Goal: Information Seeking & Learning: Find contact information

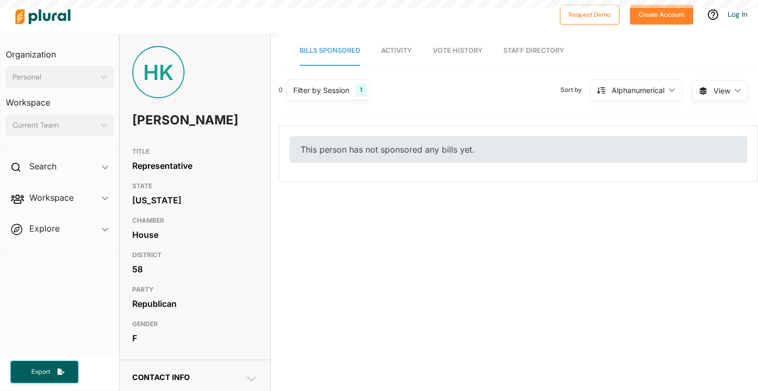
click at [356, 86] on div "Filter by Session 1" at bounding box center [328, 90] width 83 height 21
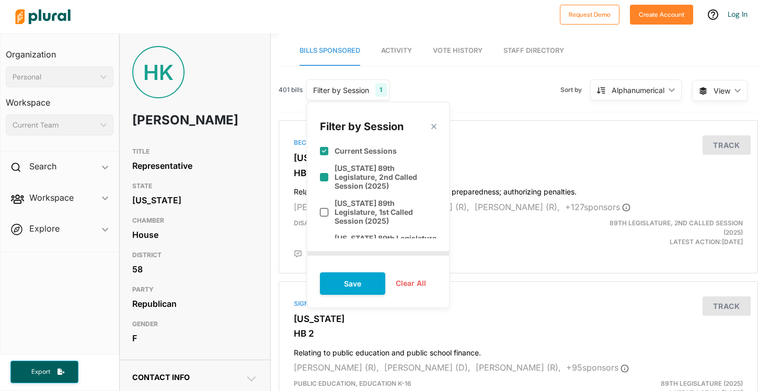
click at [344, 178] on label "[US_STATE] 89th Legislature, 2nd Called Session (2025)" at bounding box center [386, 177] width 102 height 27
click at [352, 171] on label "[US_STATE] 89th Legislature, 2nd Called Session (2025)" at bounding box center [386, 177] width 102 height 27
checkbox input "false"
click at [355, 283] on button "Save" at bounding box center [352, 284] width 65 height 22
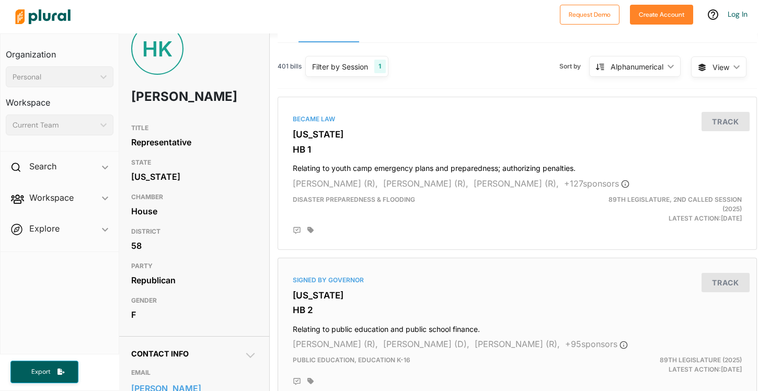
scroll to position [25, 1]
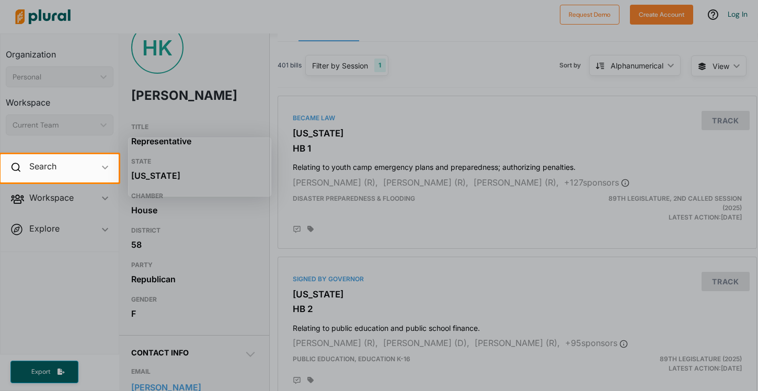
click at [361, 271] on div at bounding box center [379, 287] width 758 height 209
click at [101, 176] on div "Search ic_keyboard_arrow_down" at bounding box center [60, 168] width 118 height 28
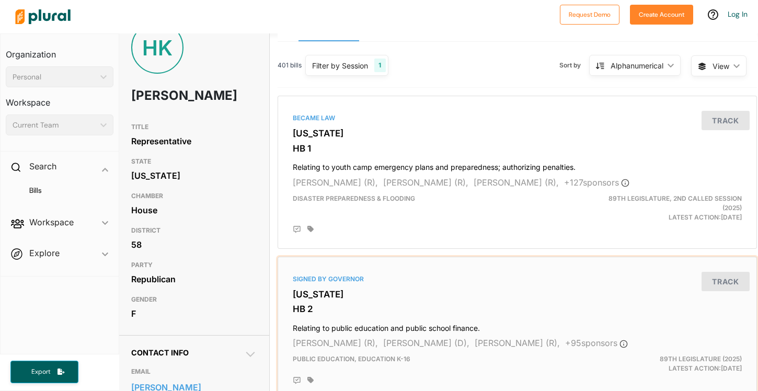
click at [358, 270] on div "Signed by Governor Texas HB 2 Relating to public education and public school fi…" at bounding box center [517, 329] width 470 height 134
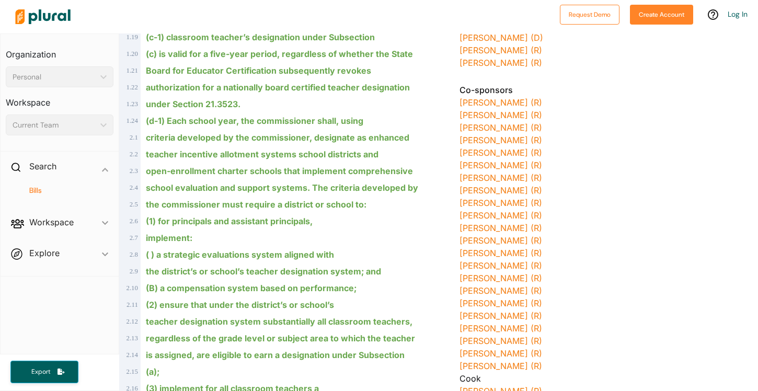
scroll to position [429, 0]
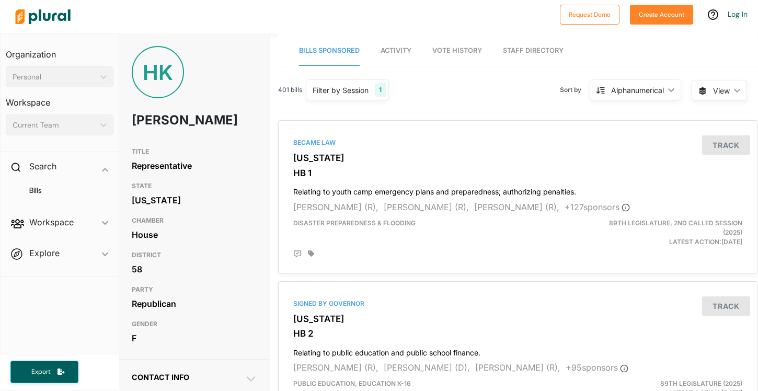
scroll to position [0, 1]
click at [365, 92] on div "Filter by Session" at bounding box center [341, 90] width 56 height 11
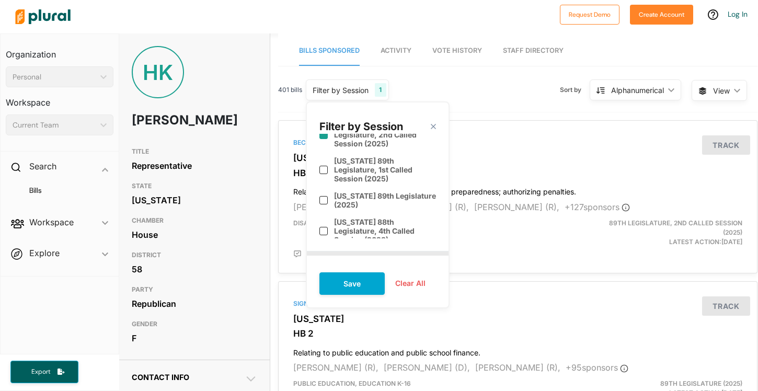
scroll to position [43, 0]
click at [350, 162] on label "Texas 89th Legislature, 1st Called Session (2025)" at bounding box center [385, 169] width 102 height 27
checkbox input "true"
click at [350, 286] on button "Save" at bounding box center [352, 284] width 65 height 22
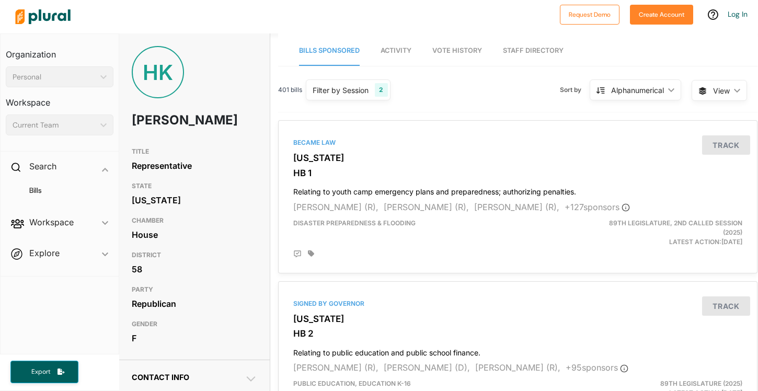
click at [604, 96] on div "Alphanumerical ic_keyboard_arrow_down" at bounding box center [636, 90] width 92 height 21
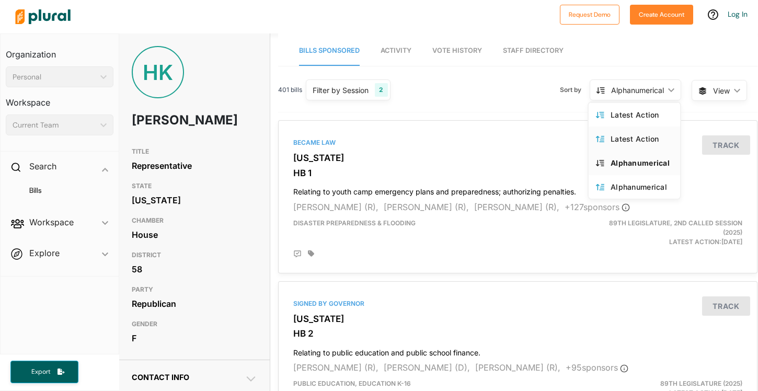
click at [640, 141] on div "Latest Action" at bounding box center [642, 138] width 62 height 9
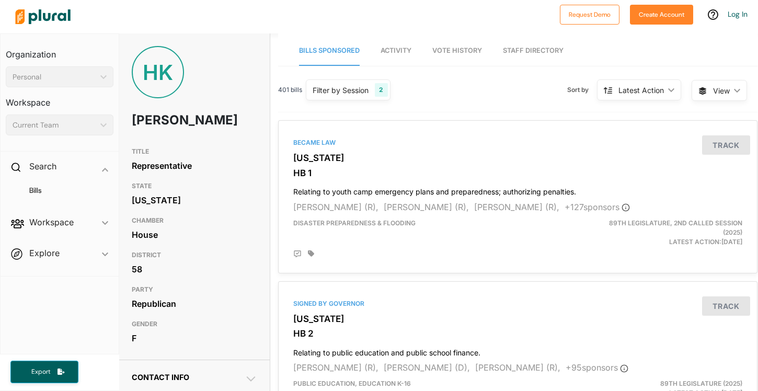
click at [633, 96] on div "Latest Action ic_keyboard_arrow_down" at bounding box center [639, 90] width 84 height 21
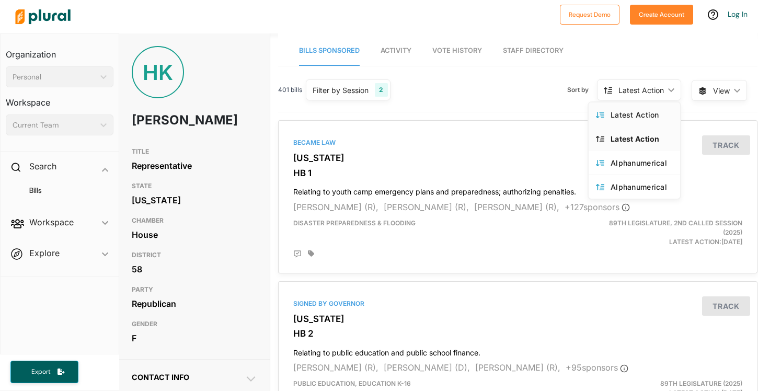
click at [634, 119] on div "Latest Action" at bounding box center [642, 114] width 62 height 9
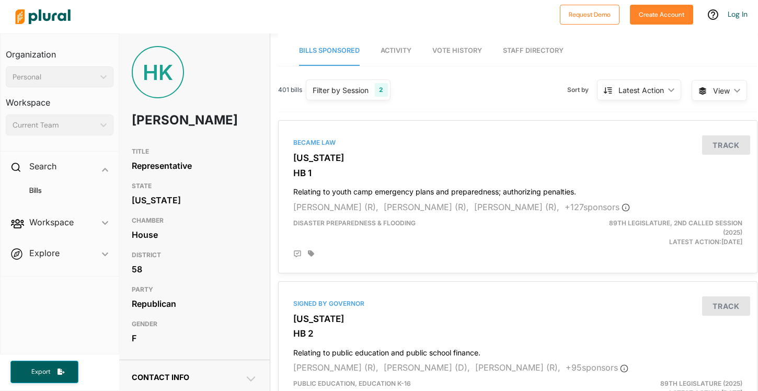
click at [647, 91] on div "Latest Action" at bounding box center [642, 90] width 46 height 11
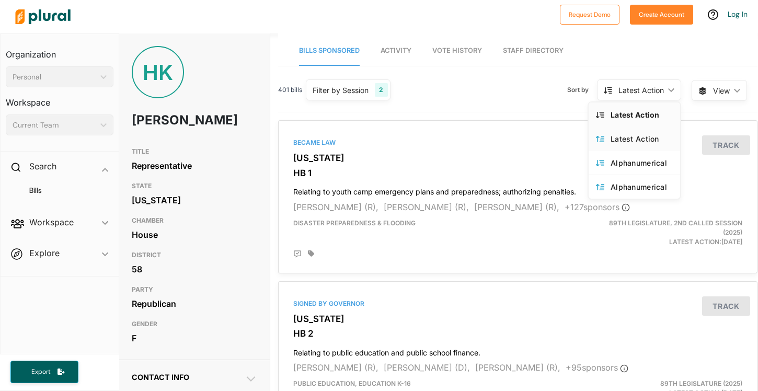
click at [639, 143] on div "Latest Action" at bounding box center [642, 138] width 62 height 9
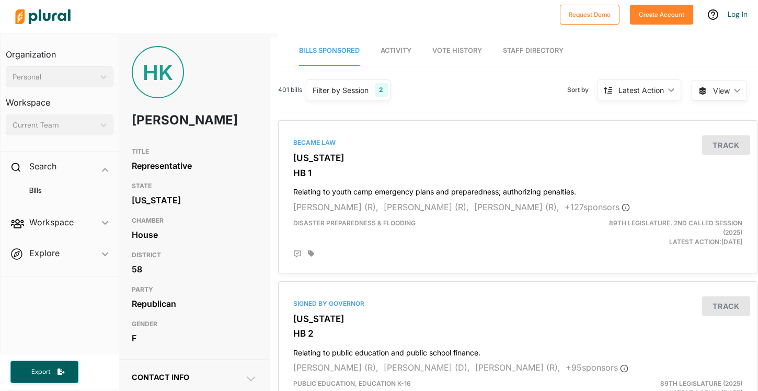
click at [640, 97] on div "Latest Action ic_keyboard_arrow_down" at bounding box center [639, 90] width 84 height 21
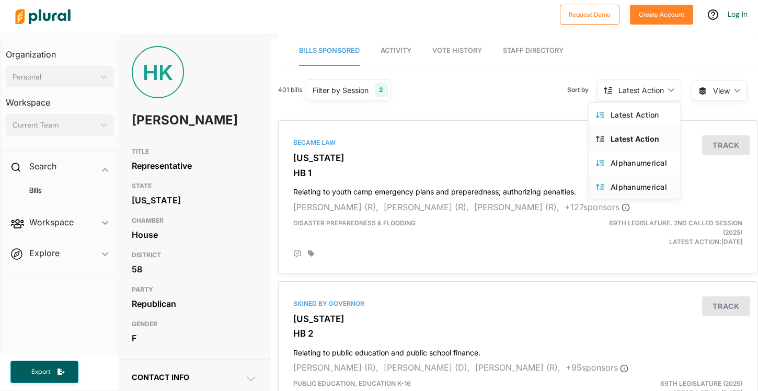
click at [634, 180] on link "Alphanumerical" at bounding box center [635, 187] width 92 height 24
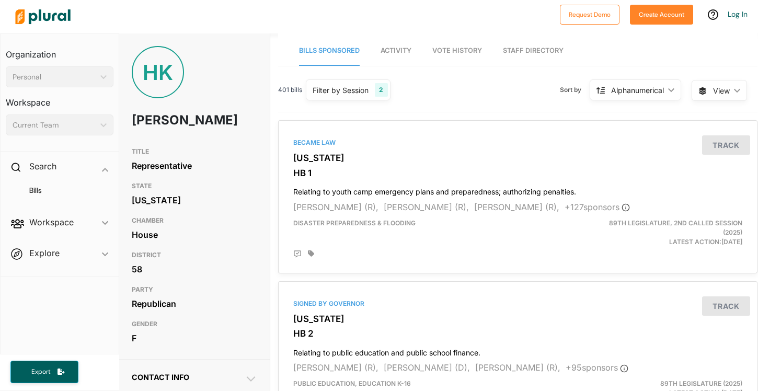
click at [634, 94] on div "Alphanumerical" at bounding box center [637, 90] width 53 height 11
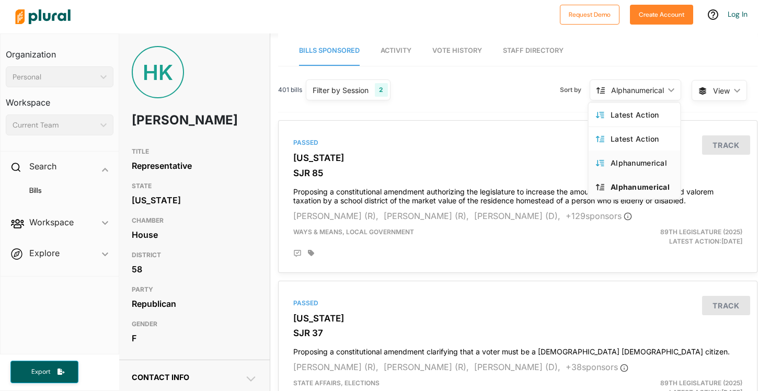
click at [628, 157] on link "Alphanumerical" at bounding box center [635, 163] width 92 height 24
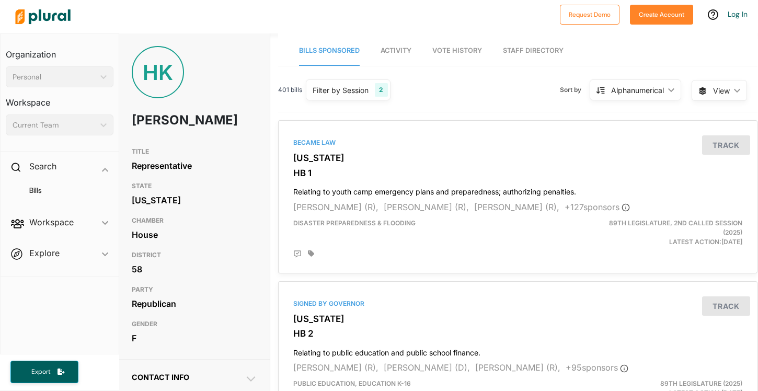
click at [638, 90] on div "Alphanumerical" at bounding box center [637, 90] width 53 height 11
click at [621, 176] on link "Alphanumerical" at bounding box center [635, 187] width 92 height 24
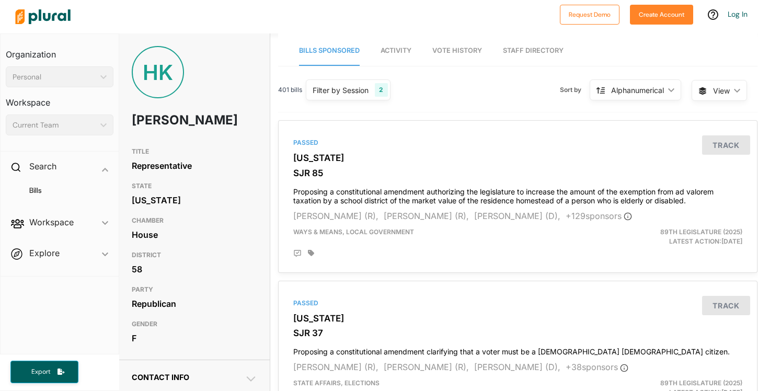
scroll to position [0, 1]
click at [642, 99] on div "Alphanumerical ic_keyboard_arrow_down" at bounding box center [636, 90] width 92 height 21
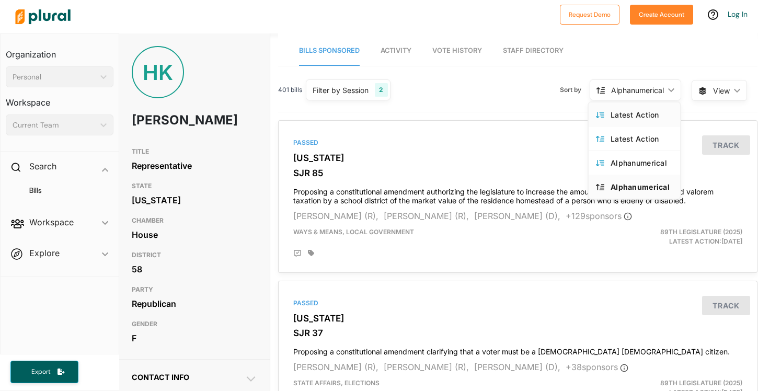
click at [638, 115] on div "Latest Action" at bounding box center [642, 114] width 62 height 9
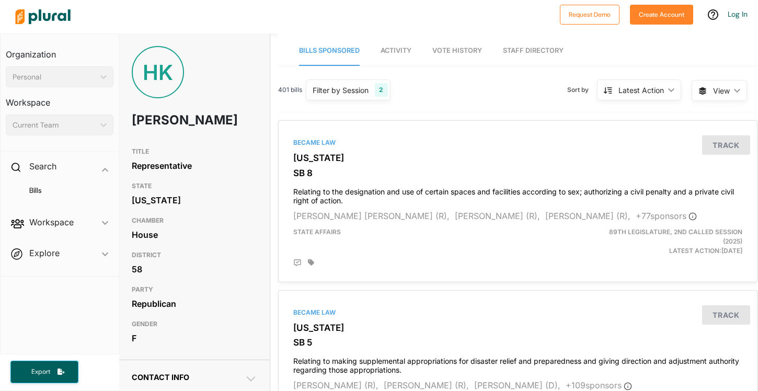
click at [636, 92] on div "Latest Action" at bounding box center [642, 90] width 46 height 11
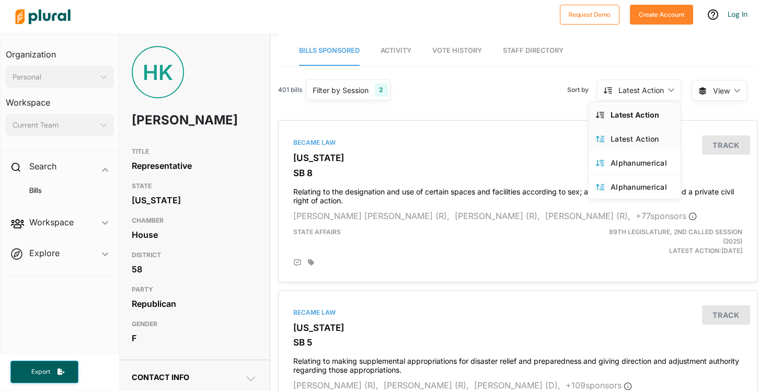
click at [629, 127] on link "Latest Action" at bounding box center [635, 139] width 92 height 24
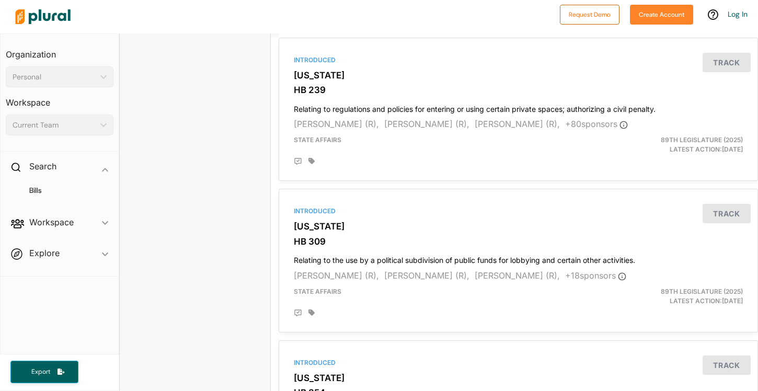
scroll to position [1177, 0]
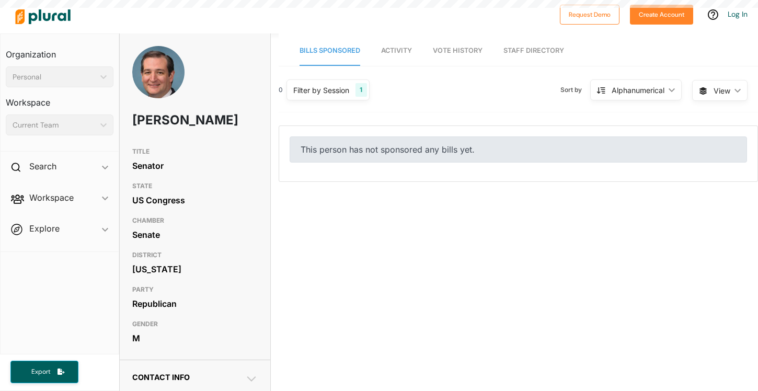
click at [349, 93] on div "Filter by Session" at bounding box center [321, 90] width 56 height 11
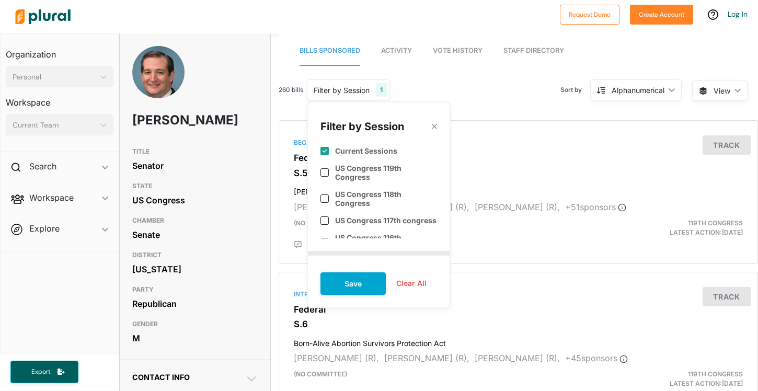
click at [427, 123] on div "Filter by Session close" at bounding box center [379, 124] width 117 height 19
click at [427, 131] on div "Filter by Session close" at bounding box center [379, 124] width 117 height 19
click at [437, 126] on polygon at bounding box center [434, 126] width 9 height 9
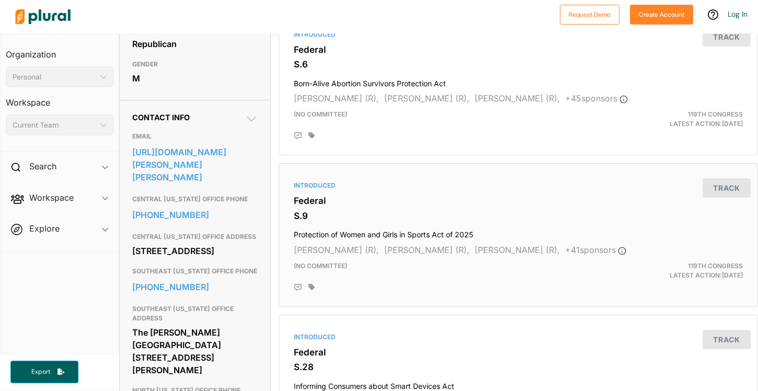
scroll to position [237, 0]
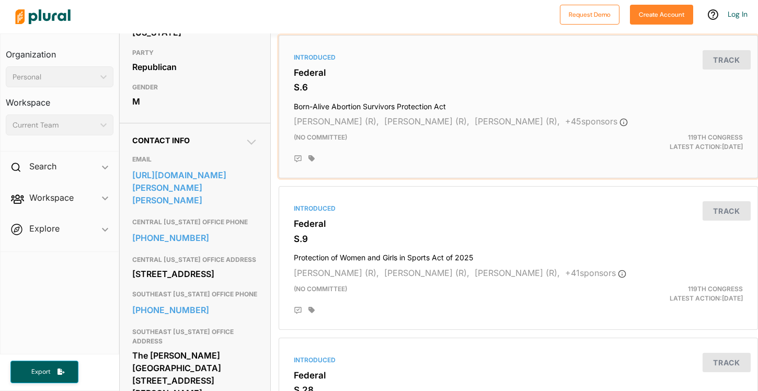
drag, startPoint x: 458, startPoint y: 99, endPoint x: 333, endPoint y: 89, distance: 125.4
click at [333, 89] on div "Introduced Federal S.6 Born-Alive Abortion Survivors Protection Act James Lankf…" at bounding box center [519, 107] width 470 height 134
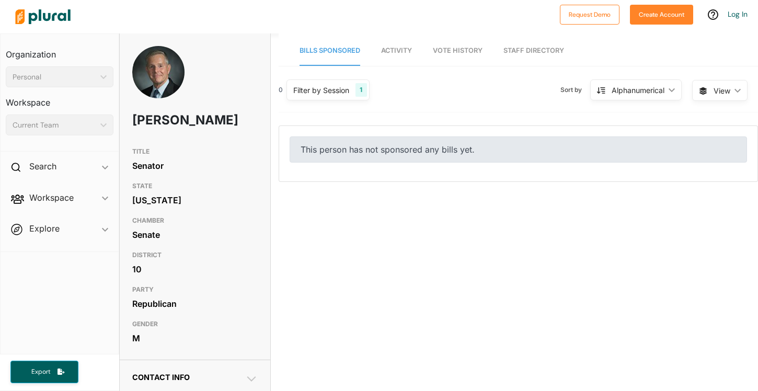
click at [316, 87] on div "Filter by Session" at bounding box center [321, 90] width 56 height 11
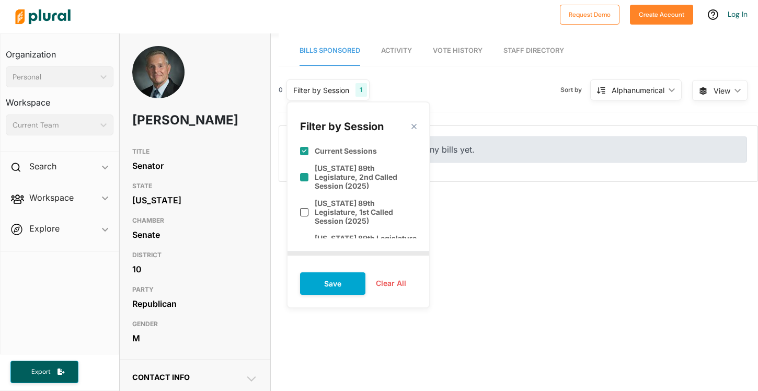
click at [310, 185] on div "[US_STATE] 89th Legislature, 2nd Called Session (2025)" at bounding box center [358, 177] width 117 height 35
checkbox input "true"
click at [312, 202] on div "[US_STATE] 89th Legislature, 1st Called Session (2025)" at bounding box center [358, 212] width 117 height 35
checkbox input "true"
click at [320, 284] on button "Save" at bounding box center [332, 284] width 65 height 22
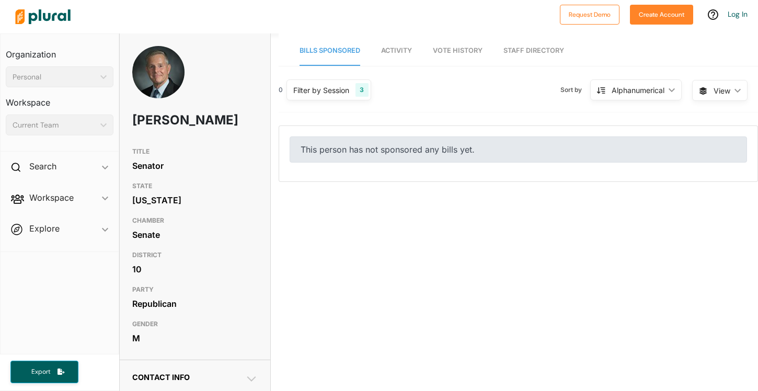
click at [393, 52] on span "Activity" at bounding box center [396, 51] width 31 height 8
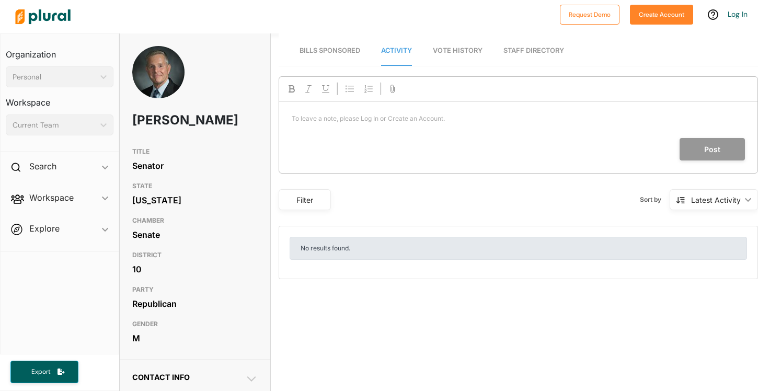
click at [344, 49] on span "Bills Sponsored" at bounding box center [330, 51] width 61 height 8
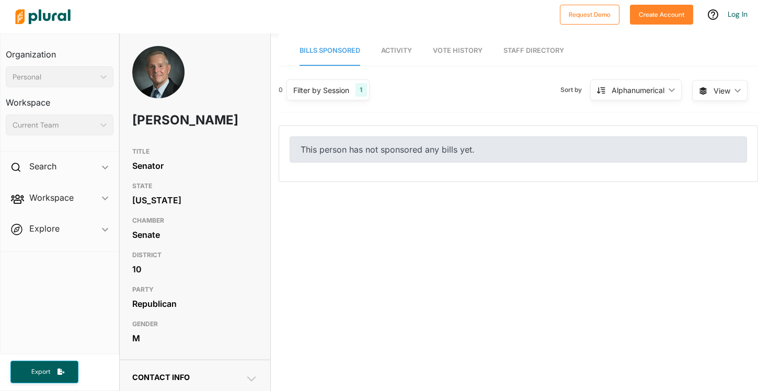
click at [335, 92] on div "Filter by Session" at bounding box center [321, 90] width 56 height 11
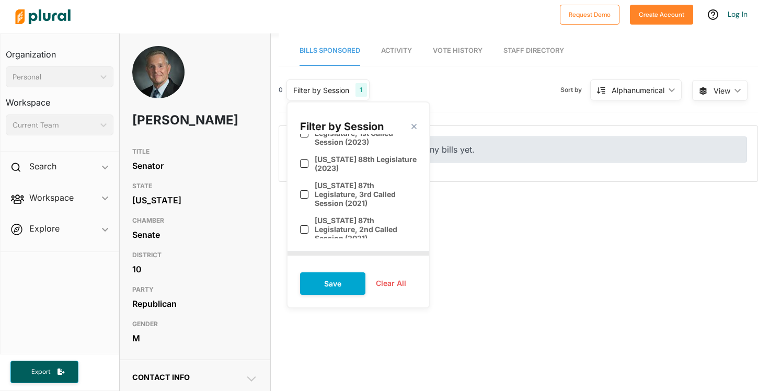
scroll to position [259, 0]
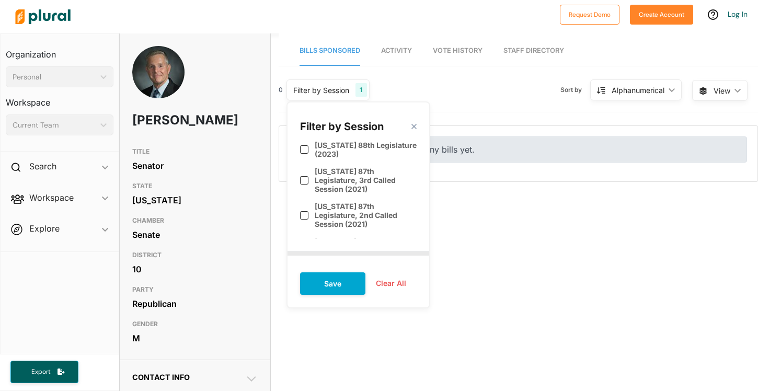
click at [327, 237] on label "[US_STATE] 87th Legislature, 1st Called Session (2021)" at bounding box center [366, 250] width 102 height 27
checkbox input "true"
click at [327, 272] on label "[US_STATE] 87th Legislature (2021)" at bounding box center [366, 281] width 102 height 18
checkbox input "true"
click at [327, 298] on label "Texas 86th Legislature (2019)" at bounding box center [366, 307] width 102 height 18
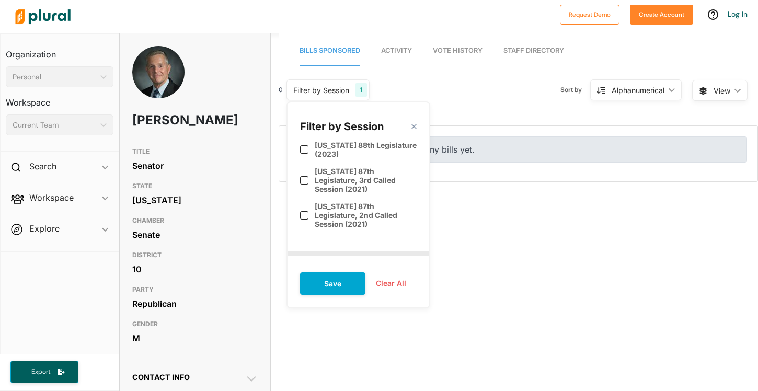
checkbox input "true"
click at [330, 276] on button "Save" at bounding box center [332, 284] width 65 height 22
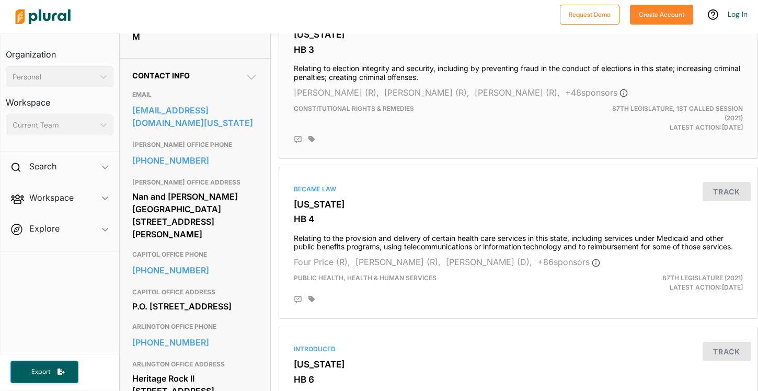
scroll to position [478, 0]
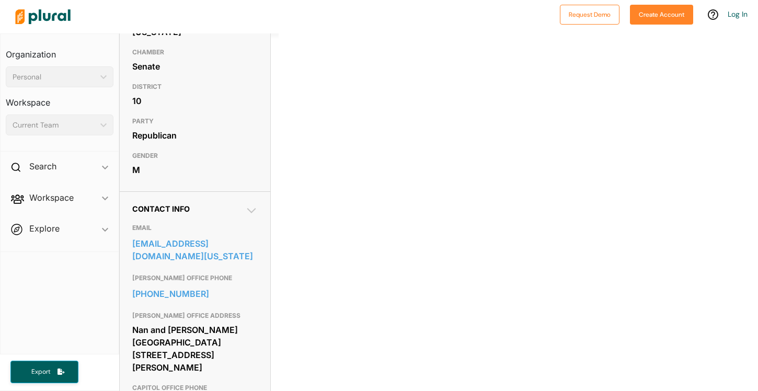
scroll to position [318, 0]
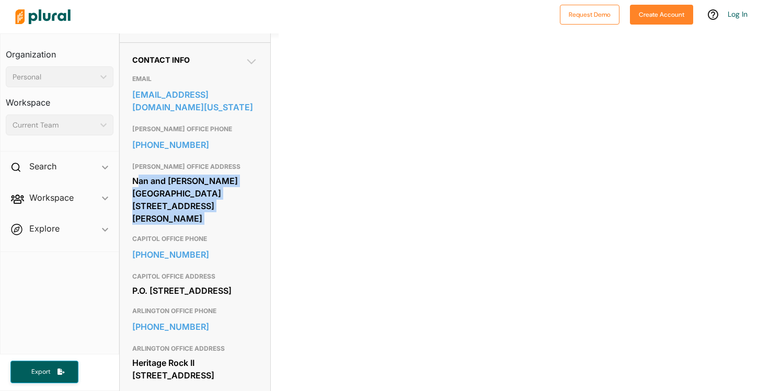
drag, startPoint x: 135, startPoint y: 168, endPoint x: 268, endPoint y: 205, distance: 137.3
click at [269, 205] on div "Contact Info EMAIL [EMAIL_ADDRESS][DOMAIN_NAME][US_STATE] [PERSON_NAME] OFFICE …" at bounding box center [195, 224] width 151 height 365
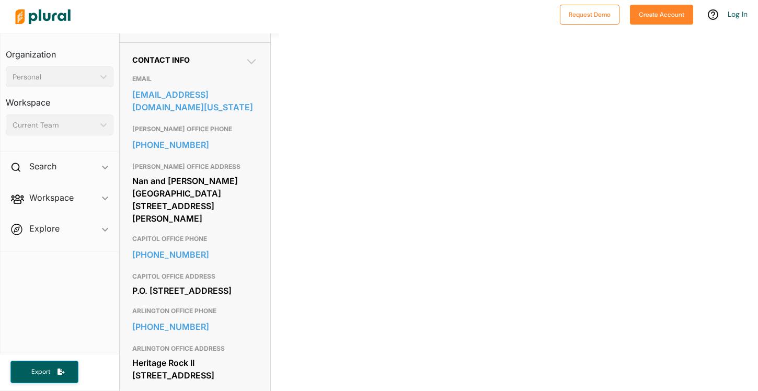
click at [253, 233] on h3 "CAPITOL OFFICE PHONE" at bounding box center [195, 239] width 126 height 13
drag, startPoint x: 132, startPoint y: 161, endPoint x: 180, endPoint y: 171, distance: 48.6
click at [180, 173] on div "Nan and [PERSON_NAME][GEOGRAPHIC_DATA] [STREET_ADDRESS][PERSON_NAME]" at bounding box center [195, 199] width 126 height 53
click at [216, 270] on h3 "CAPITOL OFFICE ADDRESS" at bounding box center [195, 276] width 126 height 13
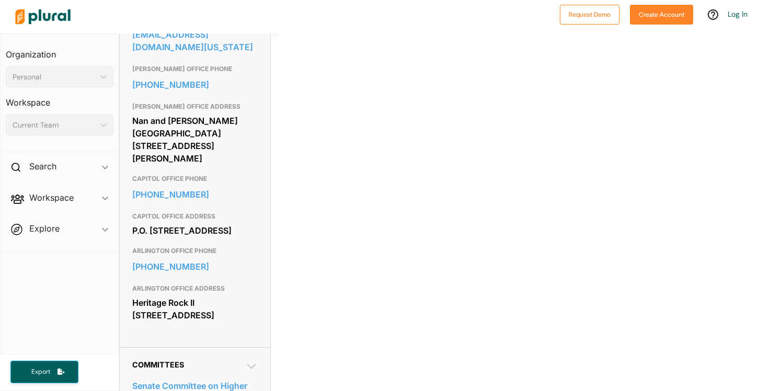
scroll to position [383, 0]
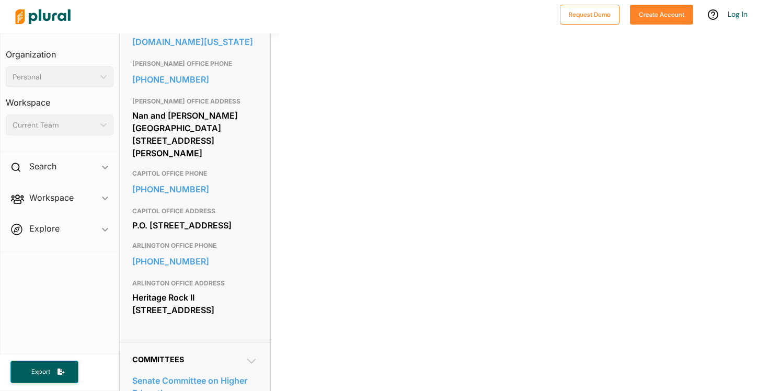
drag, startPoint x: 130, startPoint y: 290, endPoint x: 232, endPoint y: 315, distance: 105.6
click at [232, 315] on div "Contact Info EMAIL [EMAIL_ADDRESS][DOMAIN_NAME][US_STATE] [PERSON_NAME] OFFICE …" at bounding box center [195, 159] width 151 height 365
copy div "Heritage Rock II [STREET_ADDRESS]"
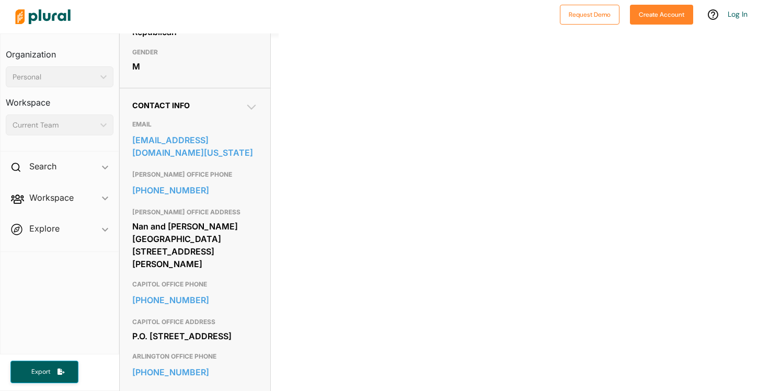
scroll to position [273, 0]
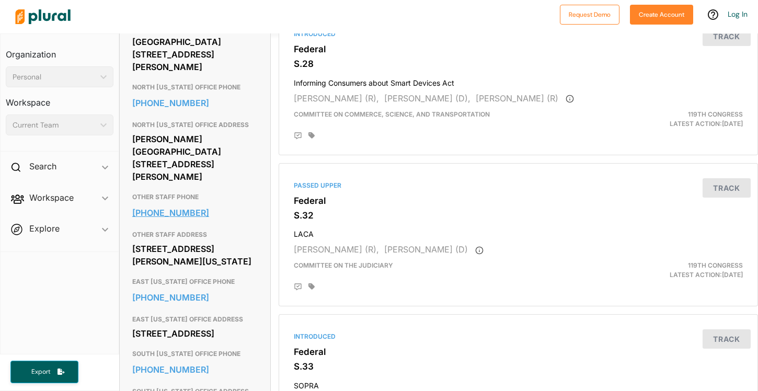
scroll to position [563, 0]
drag, startPoint x: 130, startPoint y: 127, endPoint x: 220, endPoint y: 150, distance: 93.0
click at [220, 150] on div "Contact Info EMAIL [URL][DOMAIN_NAME][PERSON_NAME][PERSON_NAME] CENTRAL [US_STA…" at bounding box center [195, 248] width 151 height 903
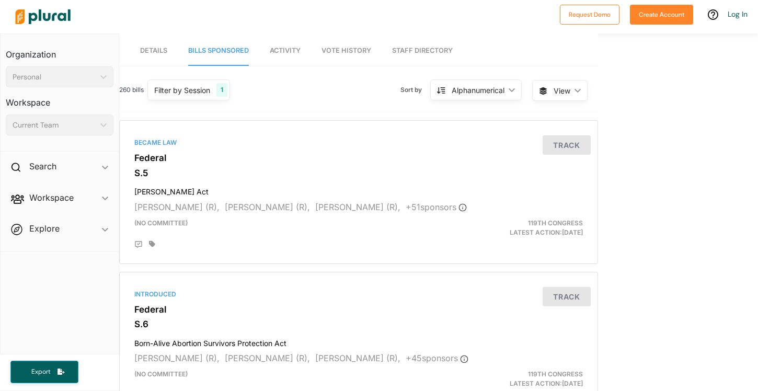
scroll to position [0, 0]
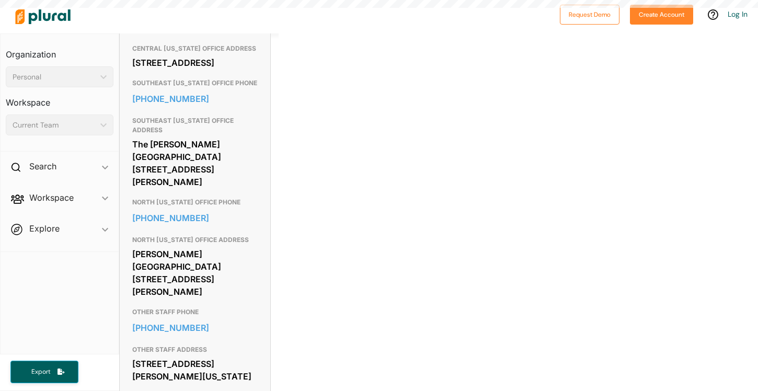
scroll to position [464, 0]
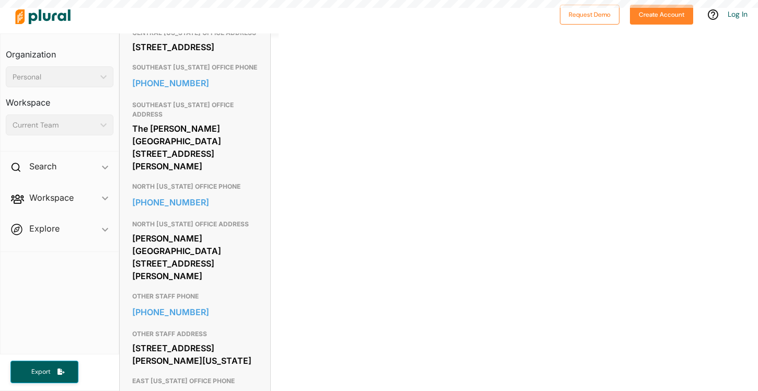
drag, startPoint x: 125, startPoint y: 225, endPoint x: 222, endPoint y: 256, distance: 101.6
click at [222, 256] on div "Contact Info EMAIL [URL][DOMAIN_NAME][PERSON_NAME][PERSON_NAME] CENTRAL [US_STA…" at bounding box center [195, 347] width 151 height 903
copy div "[PERSON_NAME][GEOGRAPHIC_DATA] [STREET_ADDRESS][PERSON_NAME]"
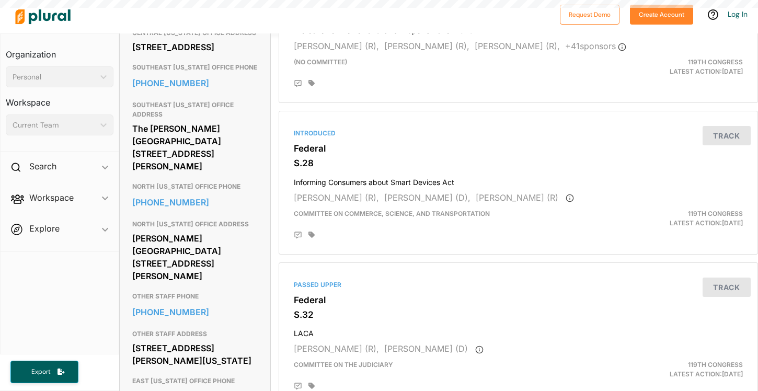
scroll to position [0, 0]
